Goal: Communication & Community: Connect with others

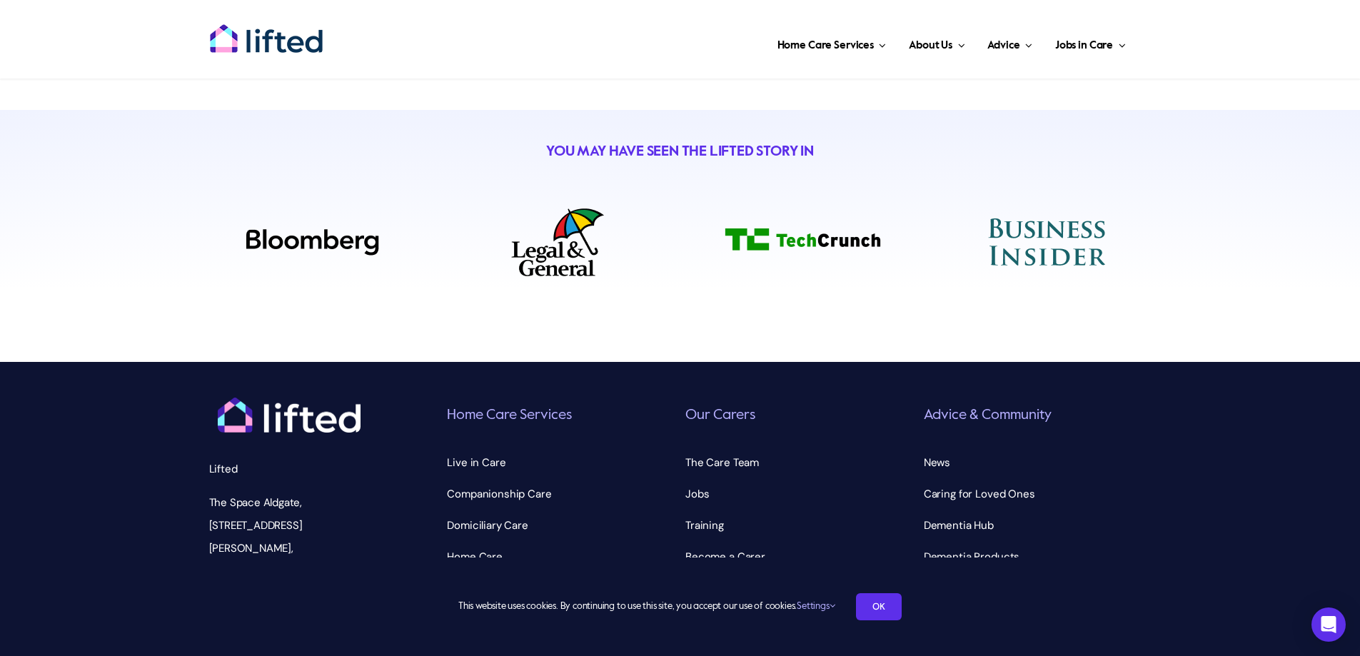
scroll to position [5109, 0]
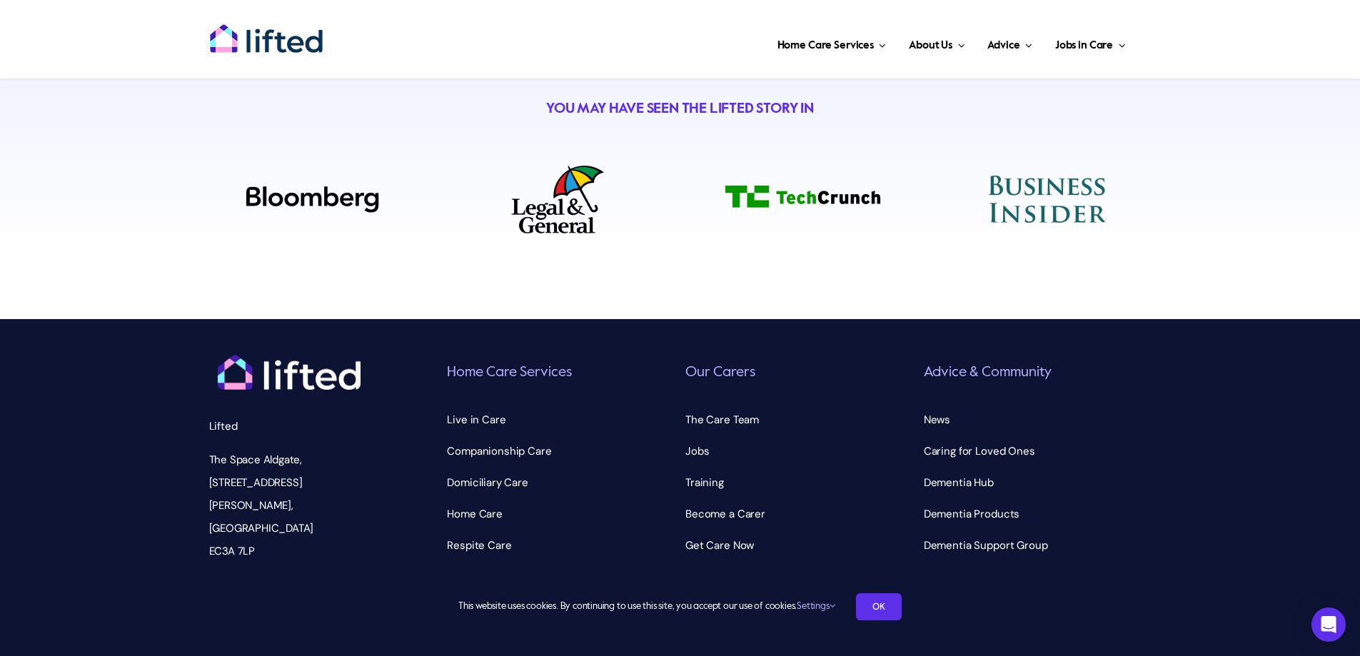
scroll to position [5109, 0]
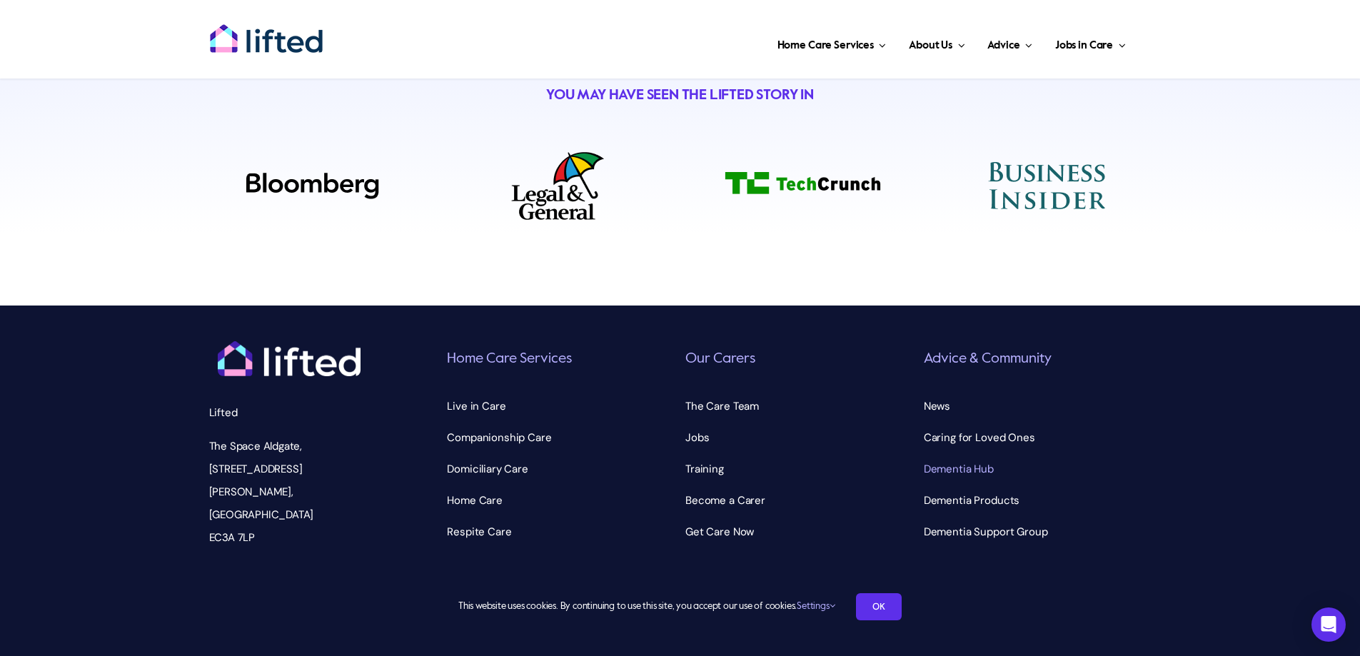
click at [954, 458] on span "Dementia Hub" at bounding box center [959, 469] width 70 height 23
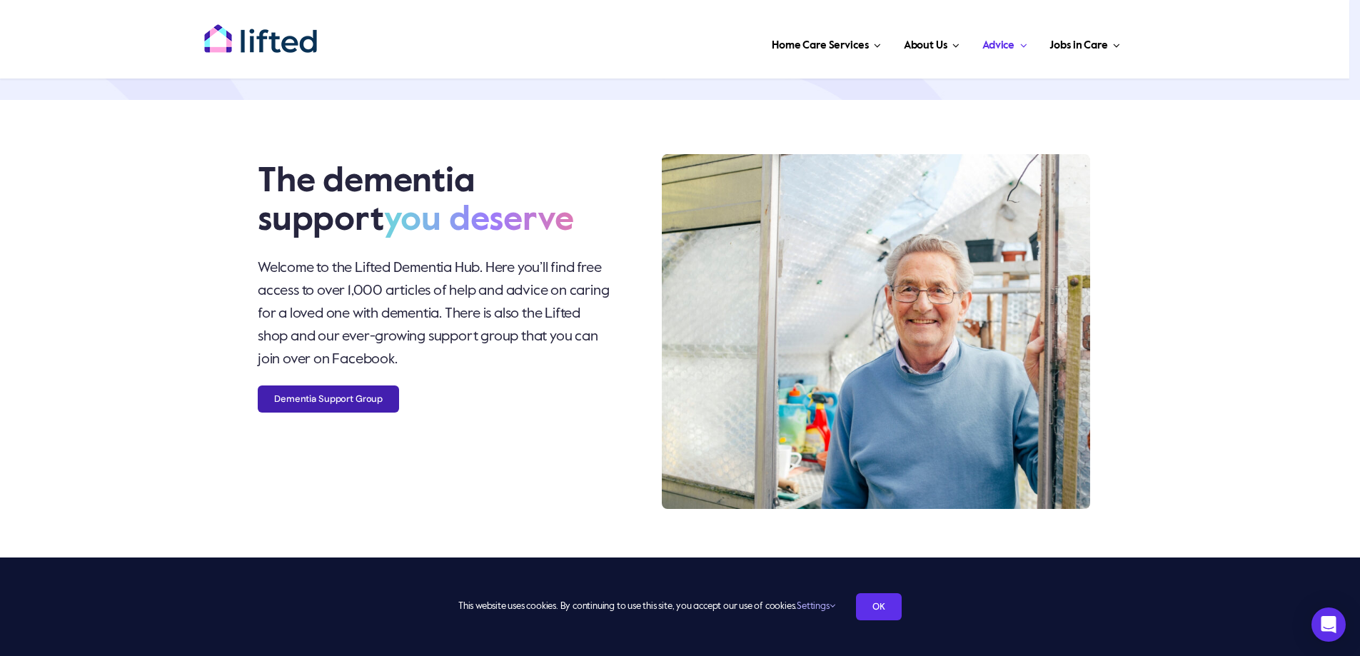
click at [338, 390] on link "Dementia Support Group" at bounding box center [328, 398] width 141 height 27
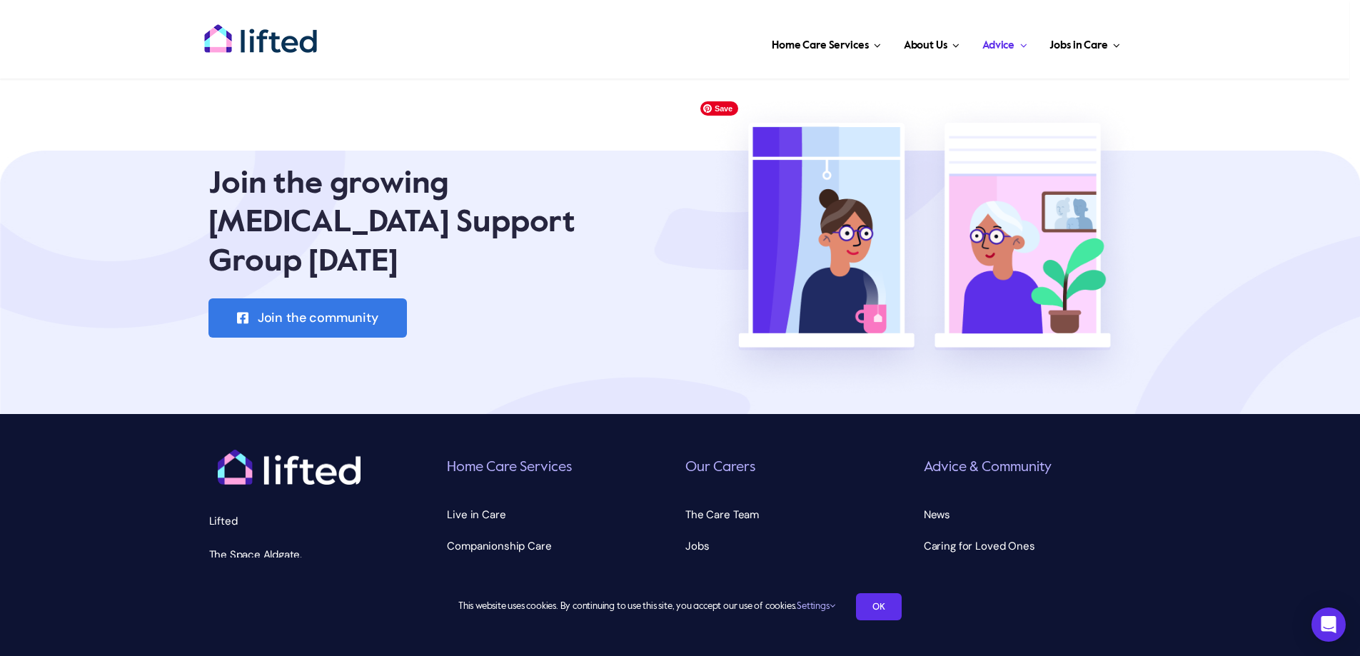
scroll to position [2141, 0]
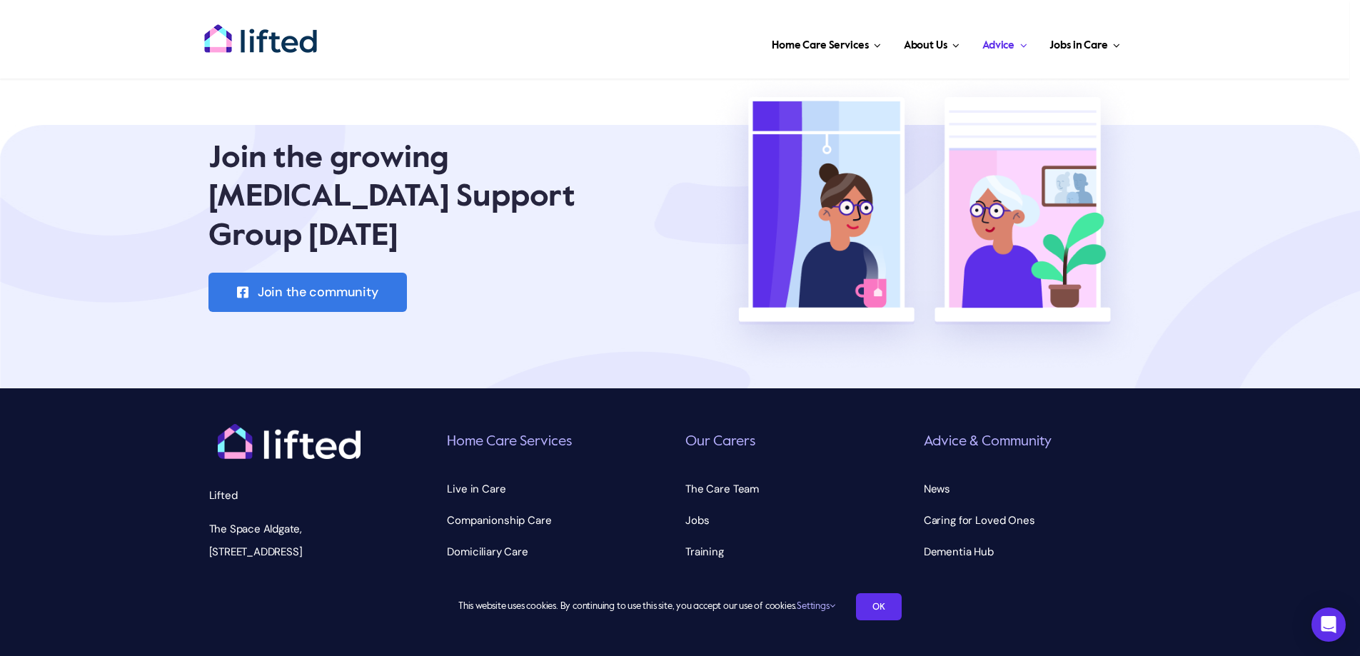
click at [328, 291] on span "Join the community" at bounding box center [318, 292] width 121 height 15
